Goal: Task Accomplishment & Management: Use online tool/utility

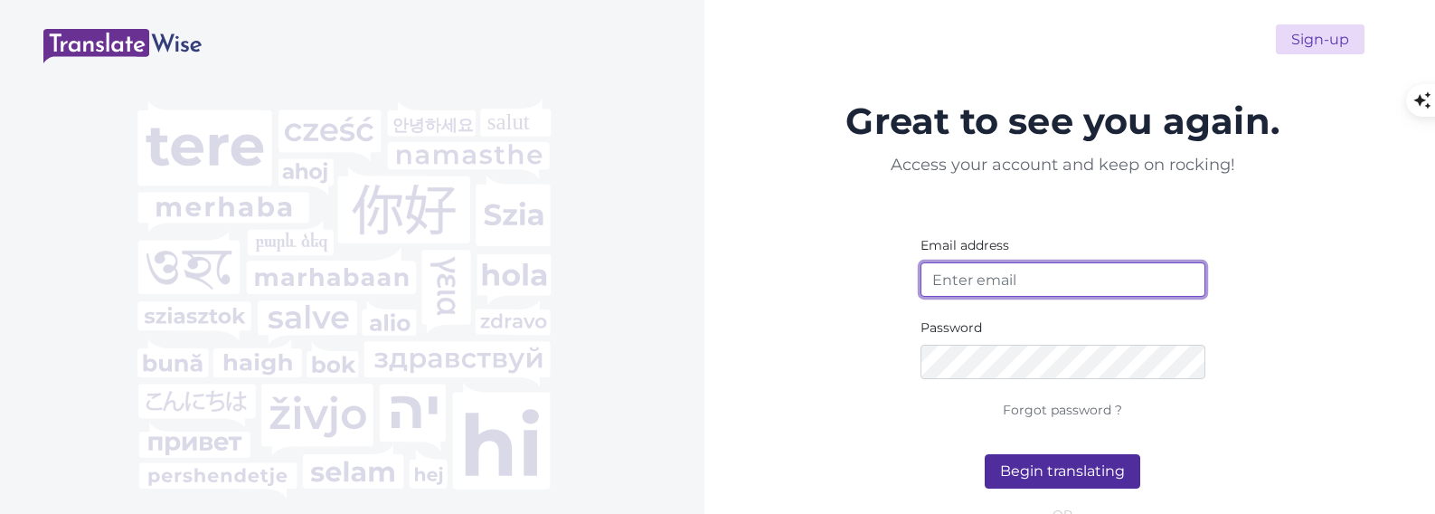
type input "[EMAIL_ADDRESS][DOMAIN_NAME]"
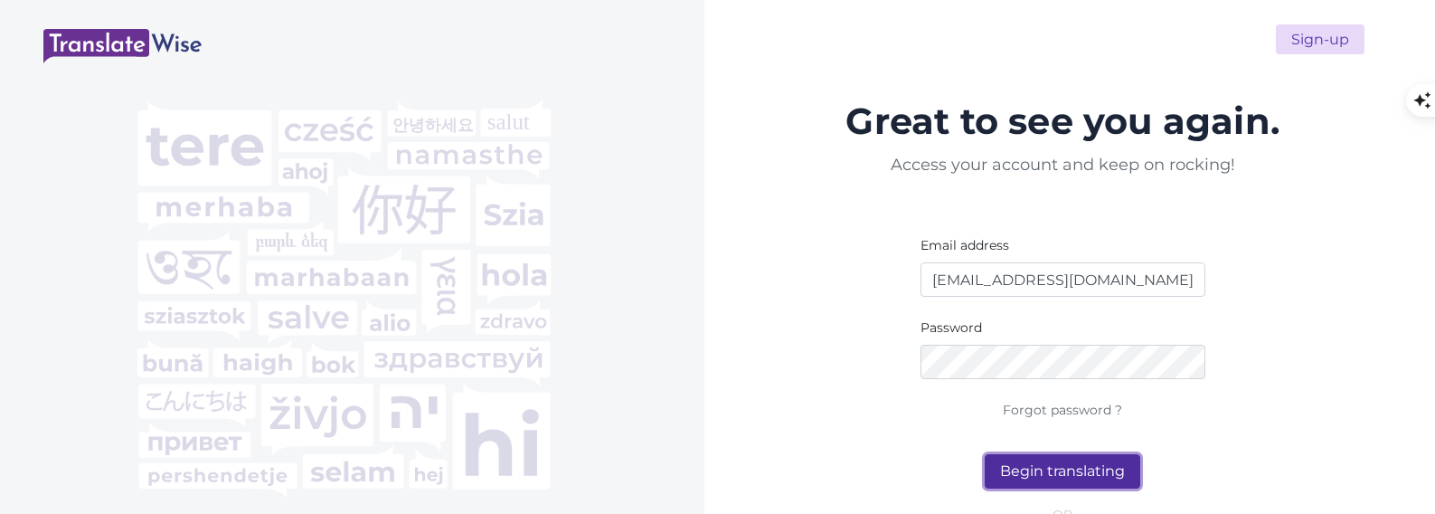
click at [1051, 478] on button "Begin translating" at bounding box center [1063, 471] width 156 height 34
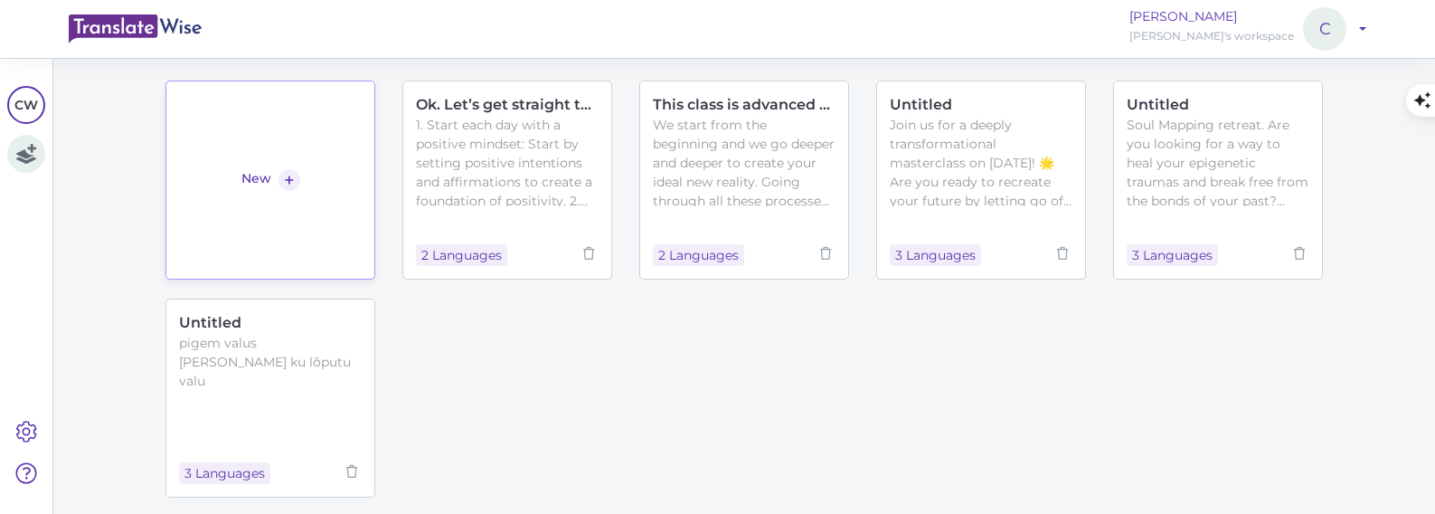
click at [278, 149] on link "New +" at bounding box center [271, 179] width 210 height 199
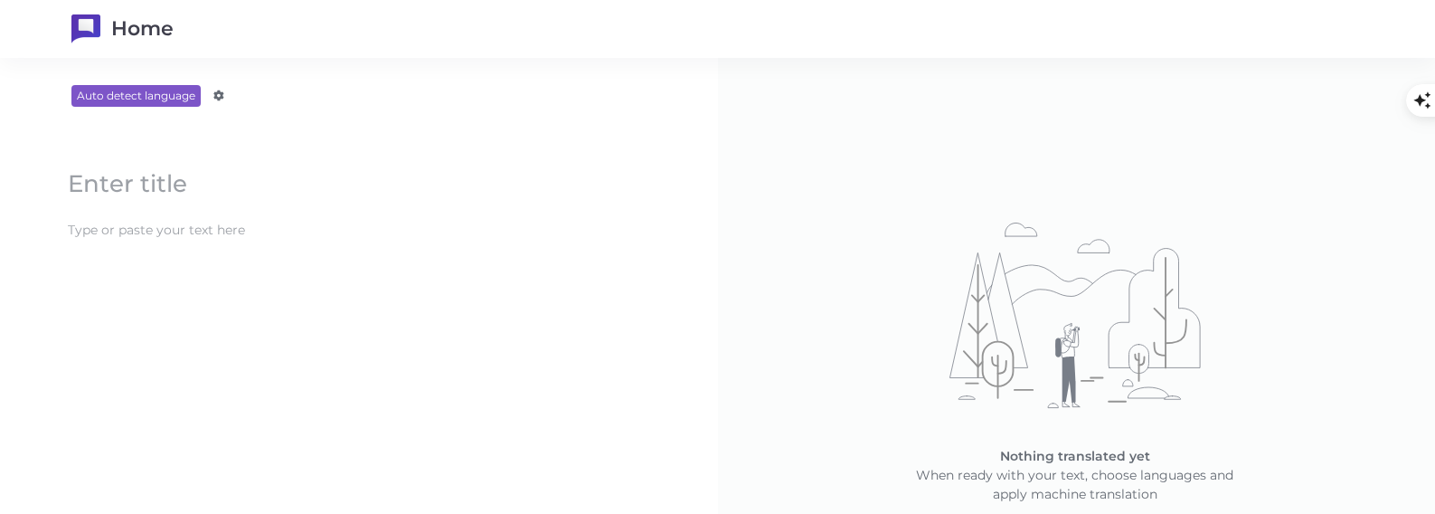
click at [189, 231] on content at bounding box center [361, 230] width 604 height 30
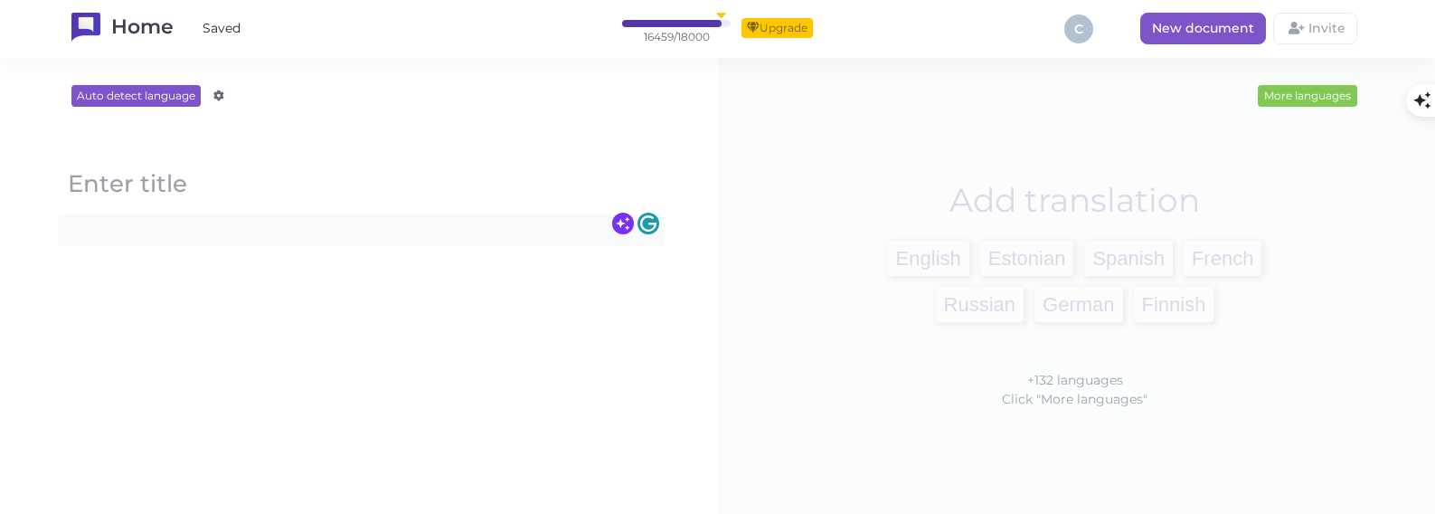
click at [189, 191] on content at bounding box center [361, 184] width 604 height 38
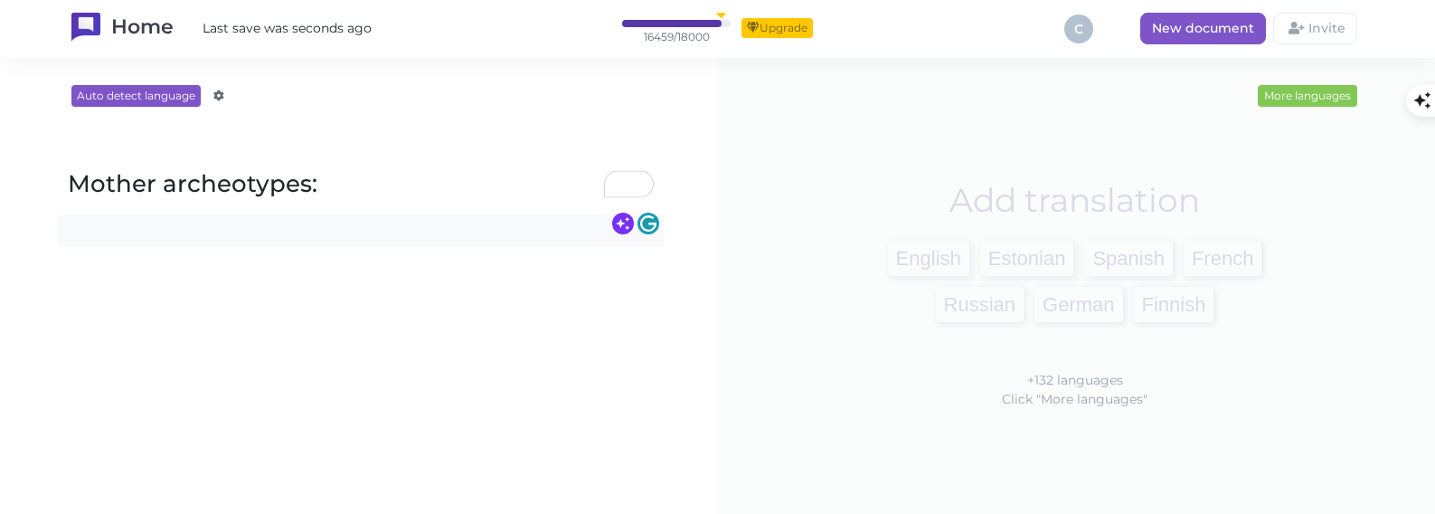
click at [127, 229] on content at bounding box center [361, 230] width 604 height 30
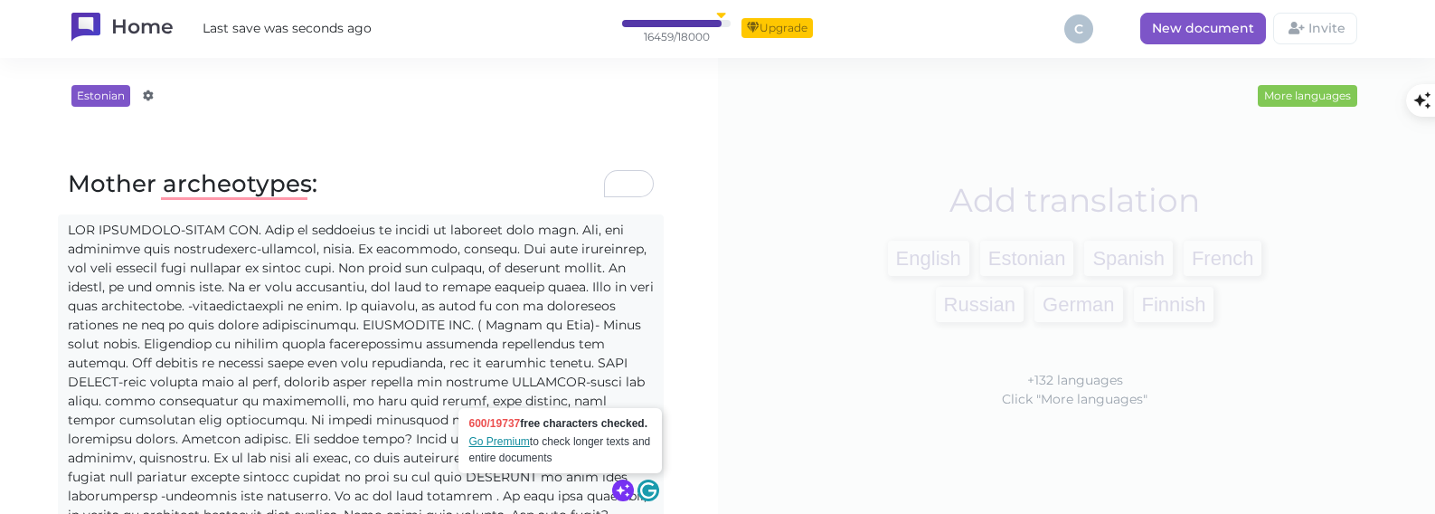
click at [918, 265] on span "English" at bounding box center [928, 258] width 81 height 35
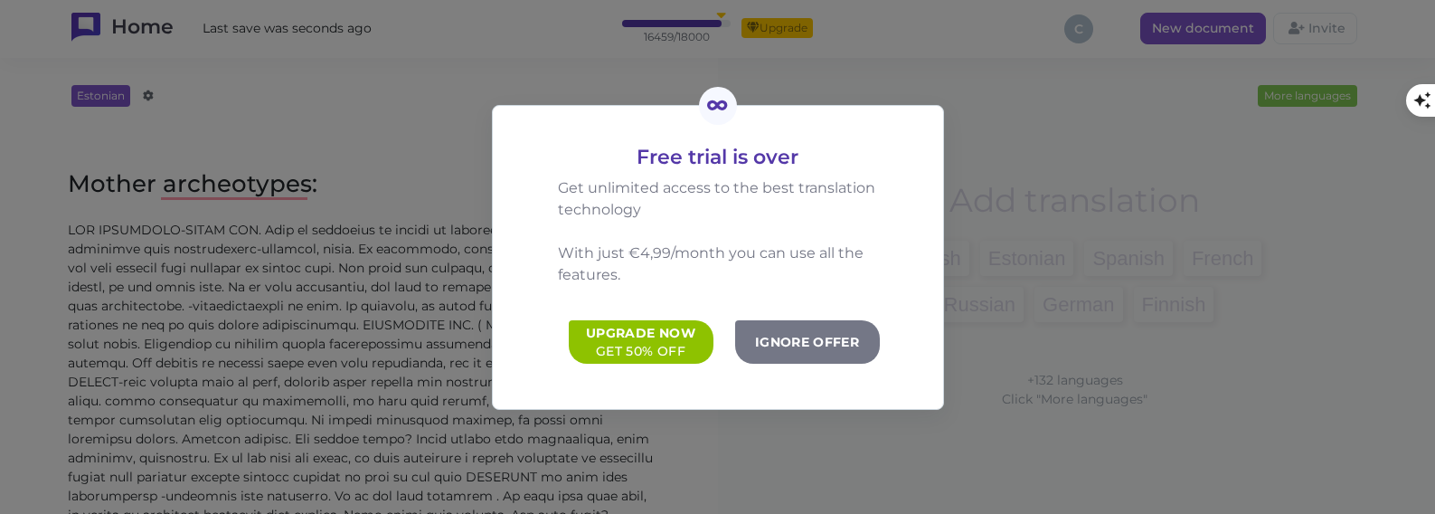
click at [841, 336] on button "Ignore offer" at bounding box center [807, 341] width 145 height 43
